Goal: Task Accomplishment & Management: Complete application form

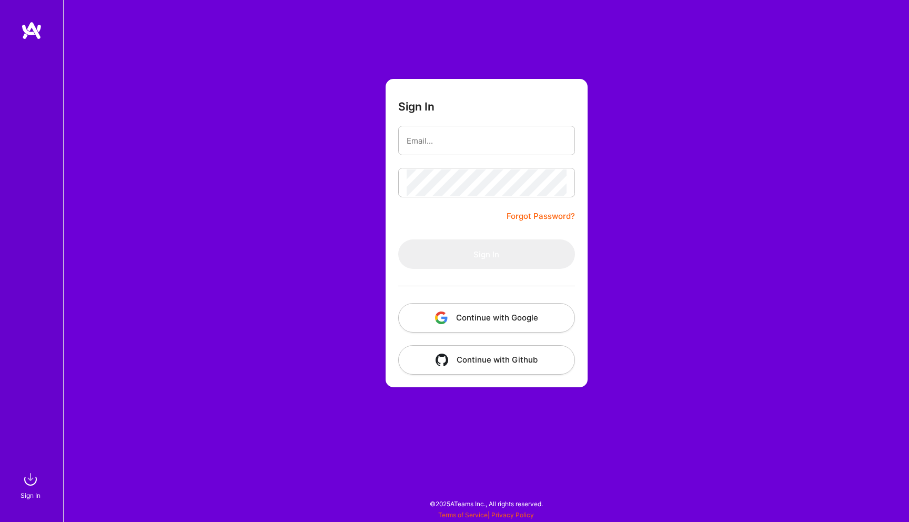
click at [514, 317] on button "Continue with Google" at bounding box center [486, 317] width 177 height 29
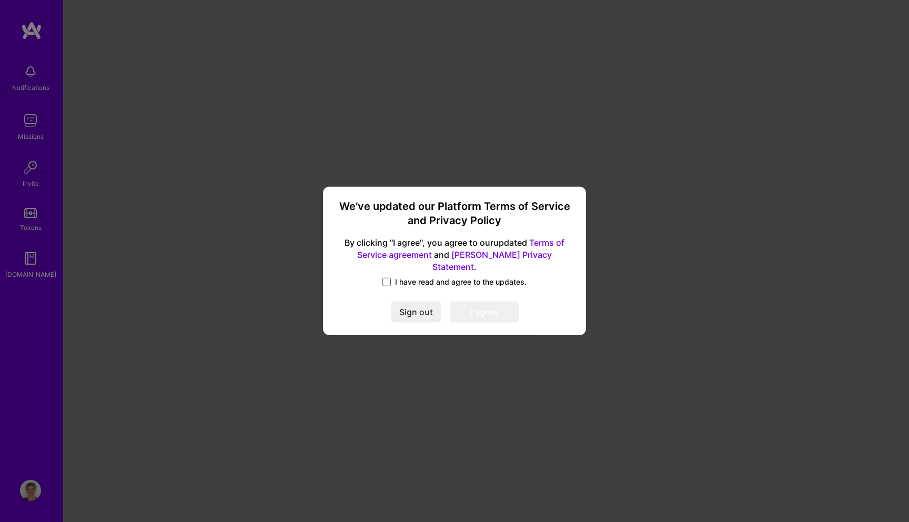
click at [389, 278] on span at bounding box center [387, 282] width 8 height 8
click at [0, 0] on input "I have read and agree to the updates." at bounding box center [0, 0] width 0 height 0
click at [484, 312] on button "I agree" at bounding box center [484, 312] width 69 height 21
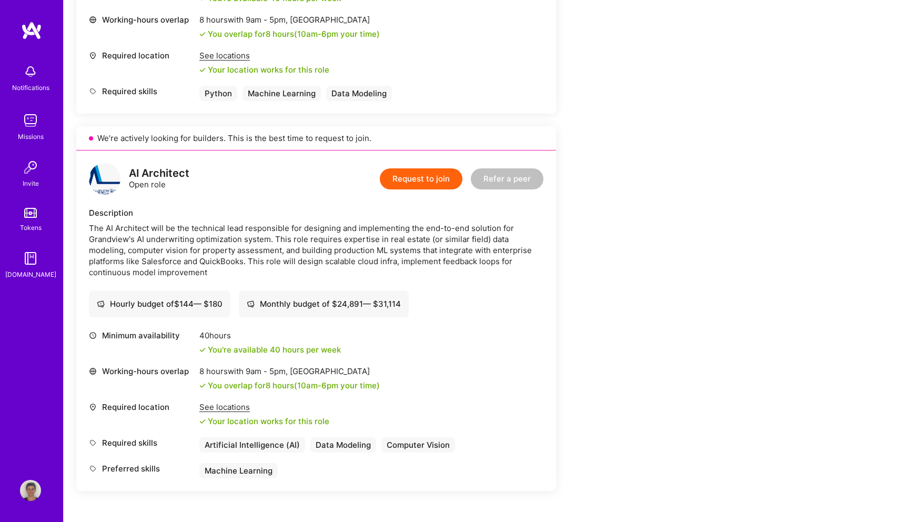
scroll to position [96, 0]
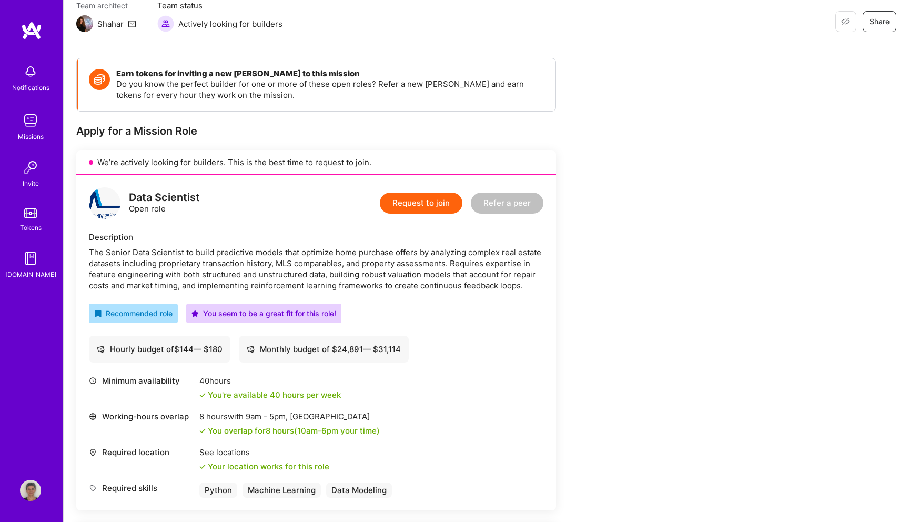
click at [422, 202] on button "Request to join" at bounding box center [421, 203] width 83 height 21
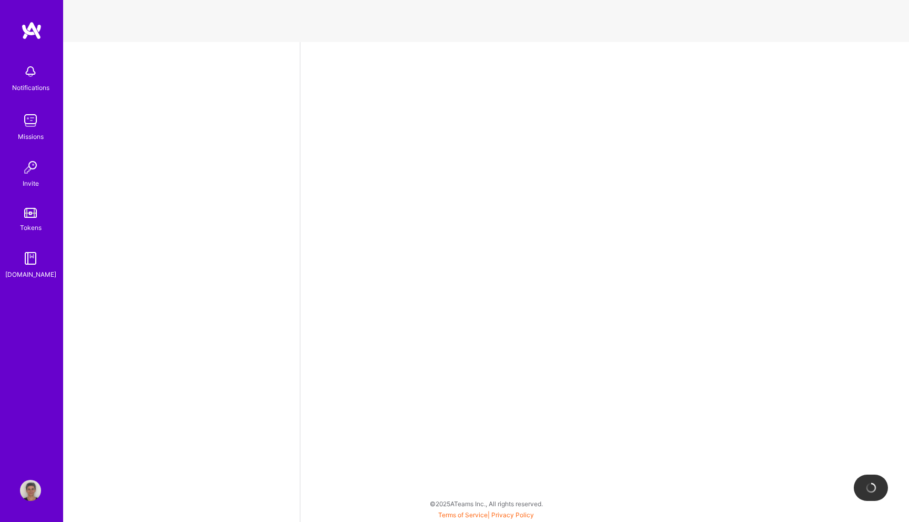
select select "US"
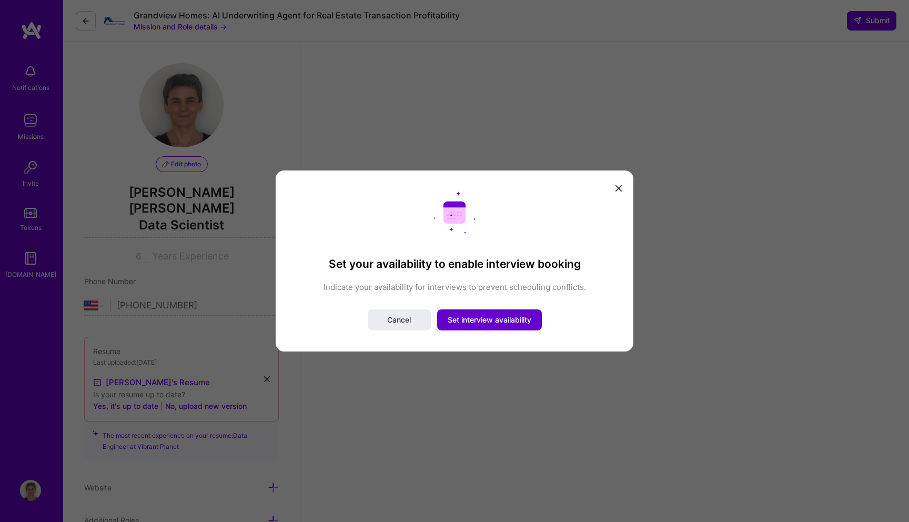
click at [478, 322] on span "Set interview availability" at bounding box center [490, 320] width 84 height 11
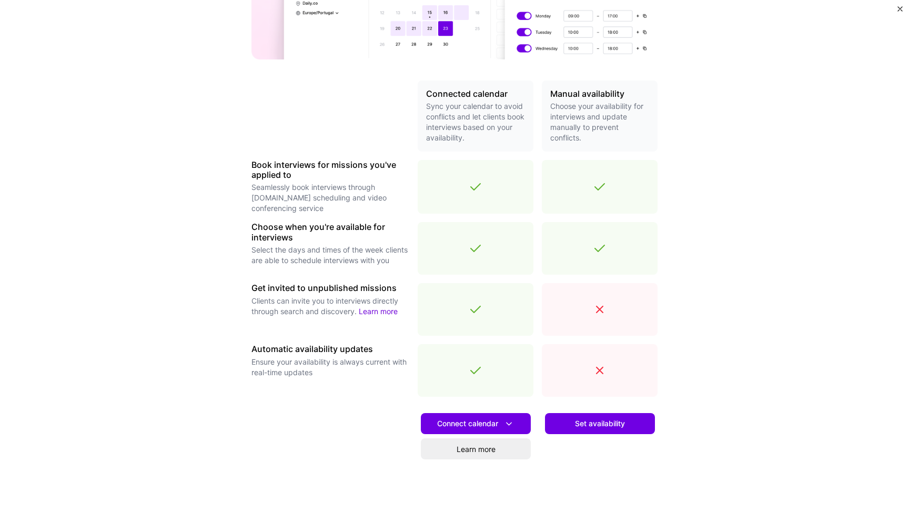
scroll to position [215, 0]
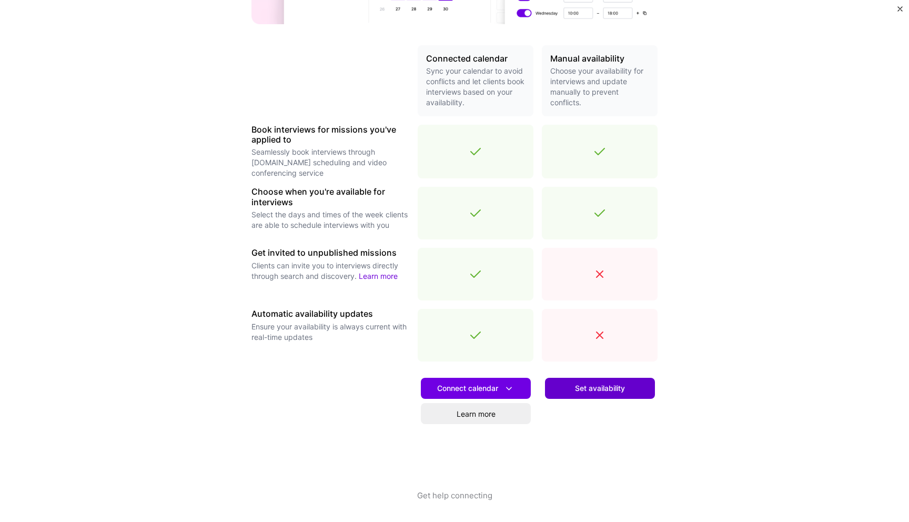
click at [592, 389] on span "Set availability" at bounding box center [600, 388] width 50 height 11
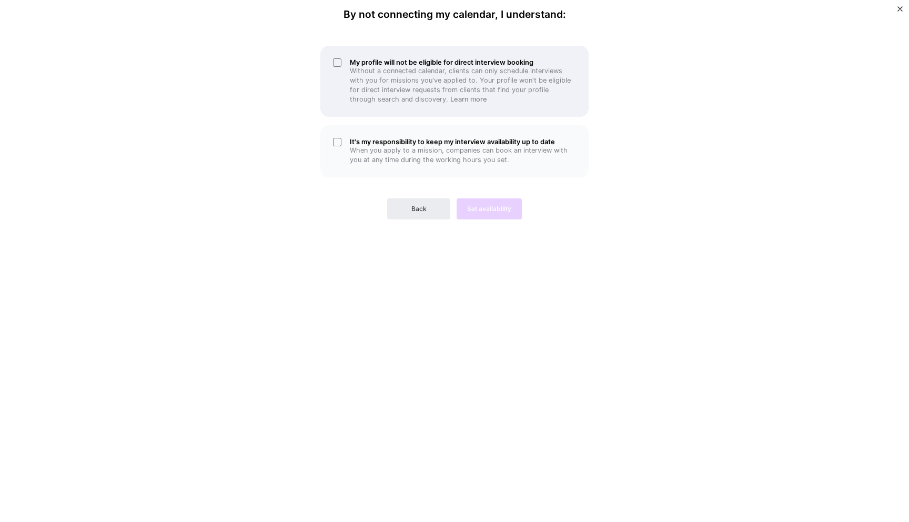
click at [399, 92] on p "Without a connected calendar, clients can only schedule interviews with you for…" at bounding box center [463, 85] width 226 height 38
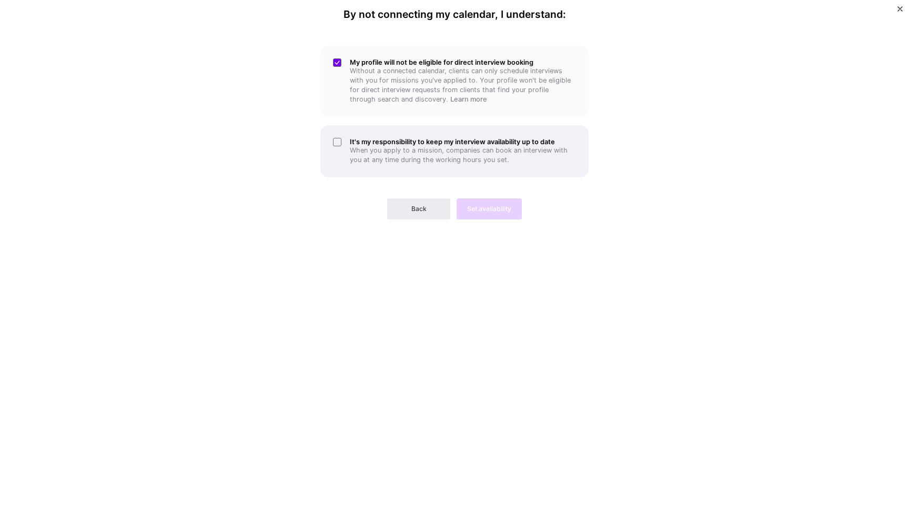
click at [410, 153] on p "When you apply to a mission, companies can book an interview with you at any ti…" at bounding box center [463, 155] width 226 height 19
click at [478, 211] on span "Set availability" at bounding box center [489, 208] width 44 height 9
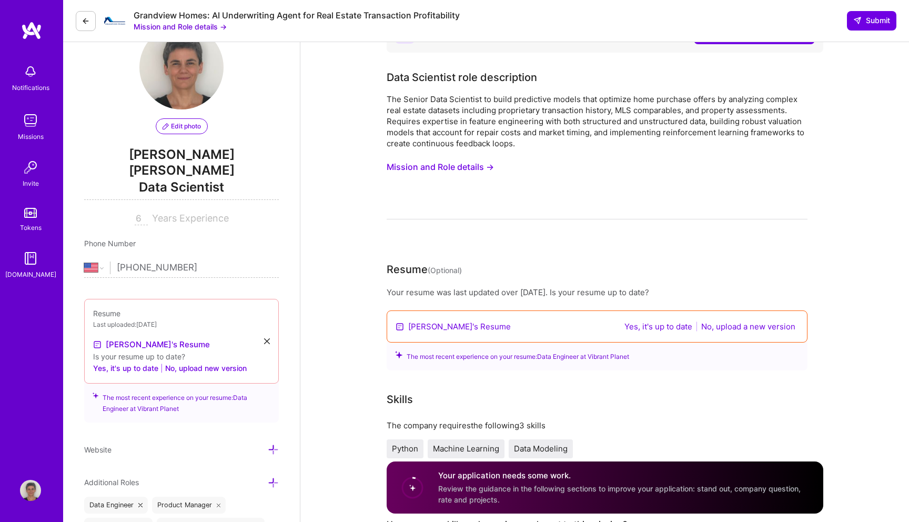
scroll to position [40, 0]
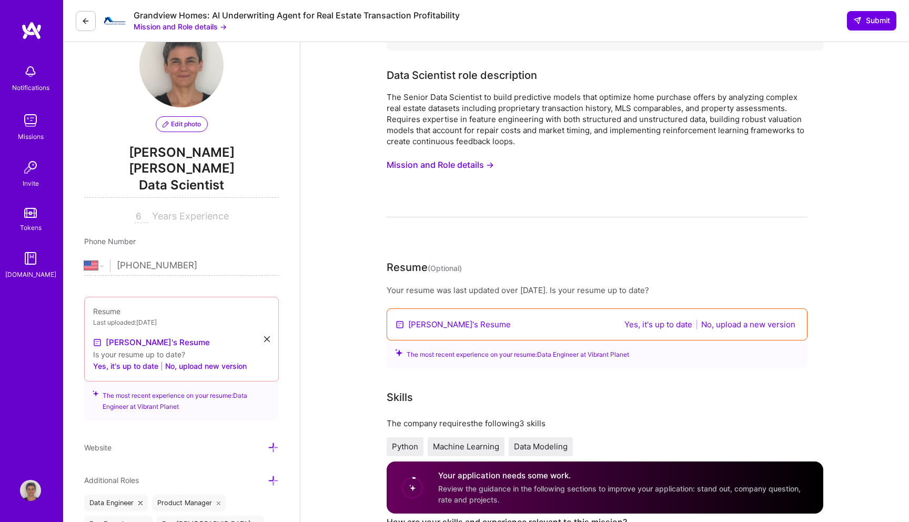
click at [479, 167] on button "Mission and Role details →" at bounding box center [440, 164] width 107 height 19
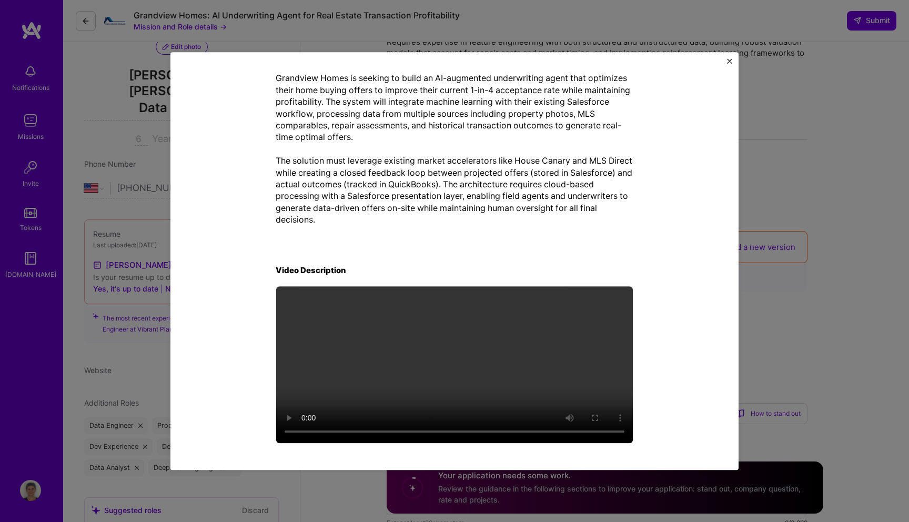
scroll to position [129, 0]
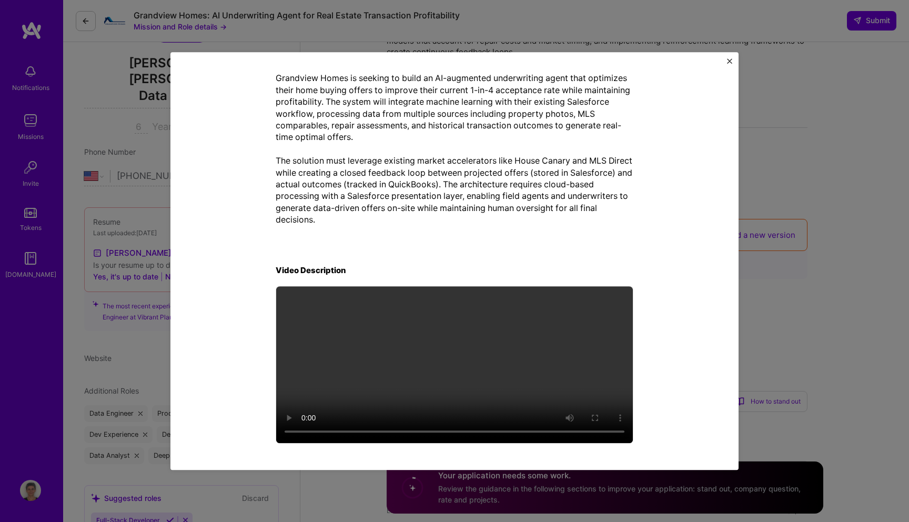
click at [730, 58] on img "Close" at bounding box center [729, 60] width 5 height 5
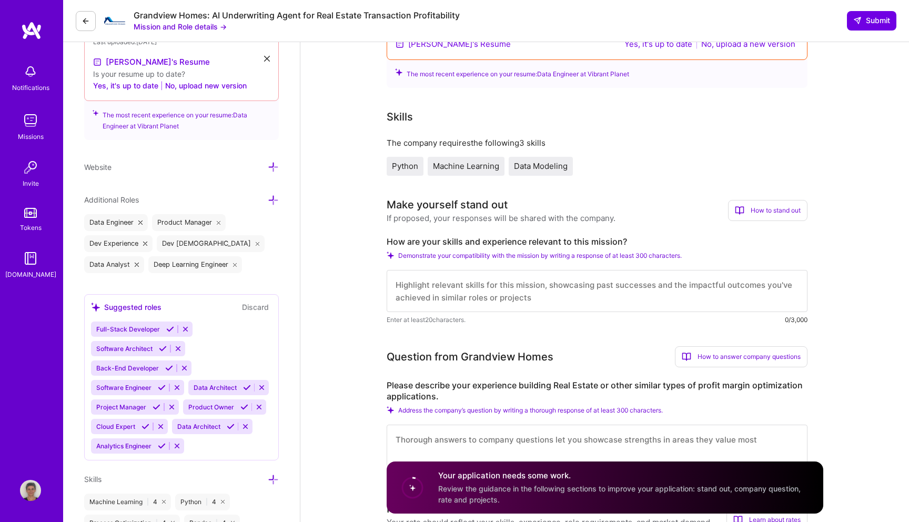
scroll to position [329, 0]
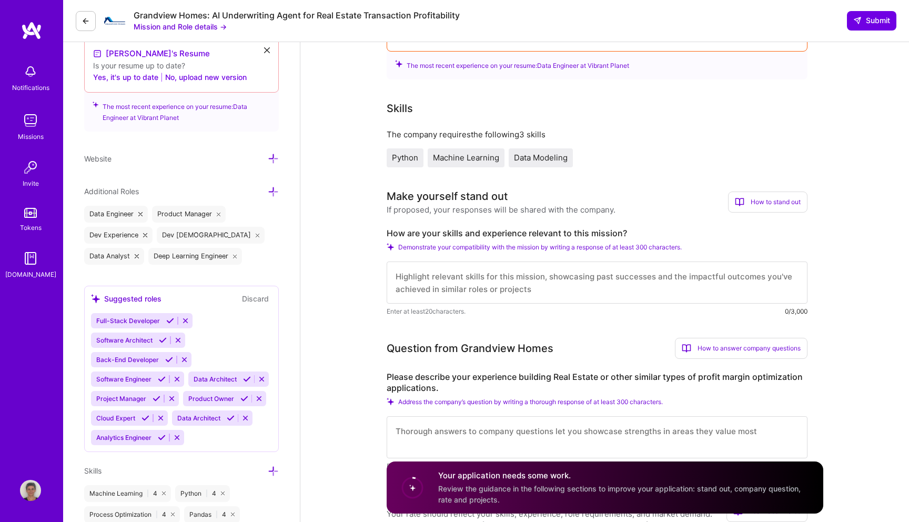
click at [242, 395] on icon at bounding box center [245, 399] width 8 height 8
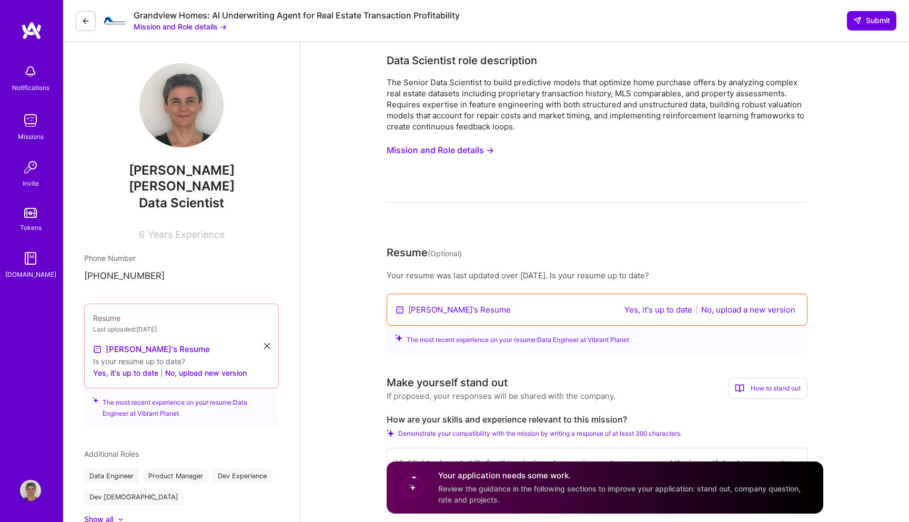
scroll to position [0, 0]
